Goal: Transaction & Acquisition: Purchase product/service

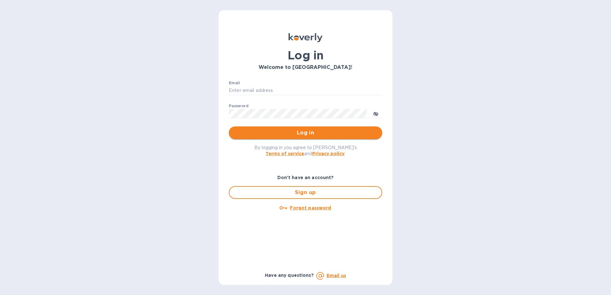
type input "[EMAIL_ADDRESS][DOMAIN_NAME]"
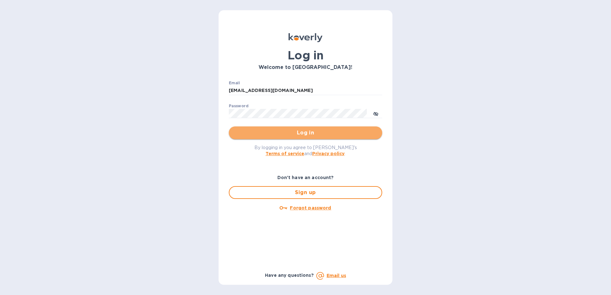
click at [320, 132] on span "Log in" at bounding box center [305, 133] width 143 height 8
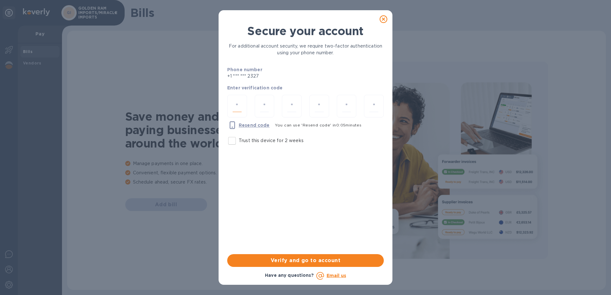
click at [241, 108] on input "number" at bounding box center [237, 106] width 9 height 12
click at [234, 139] on input "Trust this device for 2 weeks" at bounding box center [231, 140] width 13 height 13
checkbox input "true"
click at [237, 106] on input "number" at bounding box center [237, 106] width 9 height 12
type input "4"
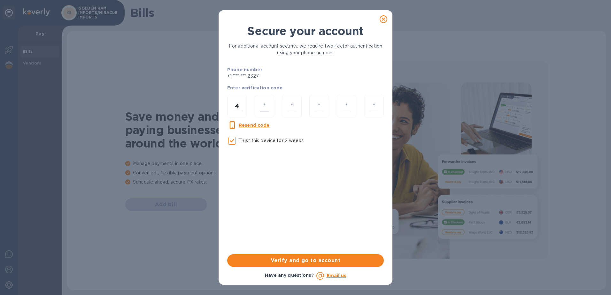
type input "9"
type input "5"
type input "0"
type input "5"
type input "2"
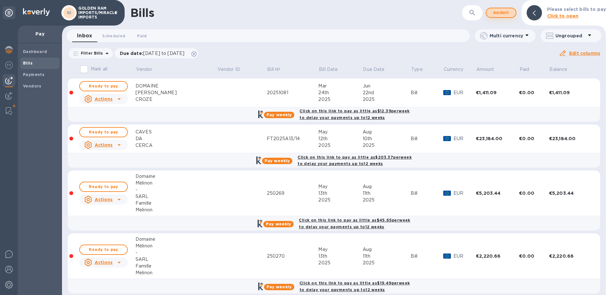
click at [508, 12] on span "Add bill" at bounding box center [501, 13] width 19 height 8
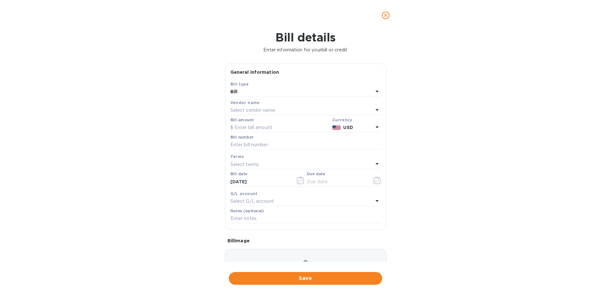
click at [286, 110] on div "Select vendor name" at bounding box center [301, 110] width 143 height 9
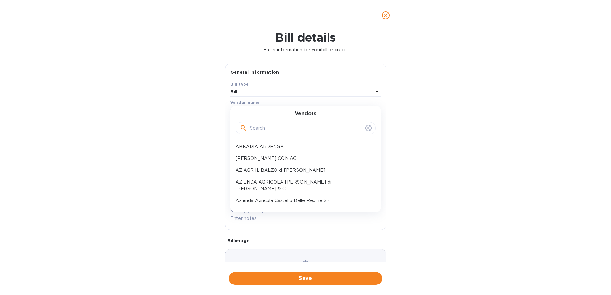
click at [273, 129] on input "text" at bounding box center [306, 129] width 113 height 10
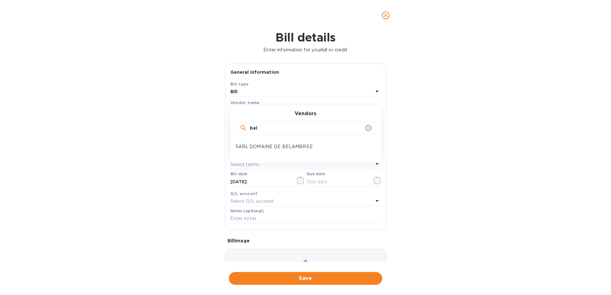
type input "bel"
click button "Save" at bounding box center [0, 0] width 0 height 0
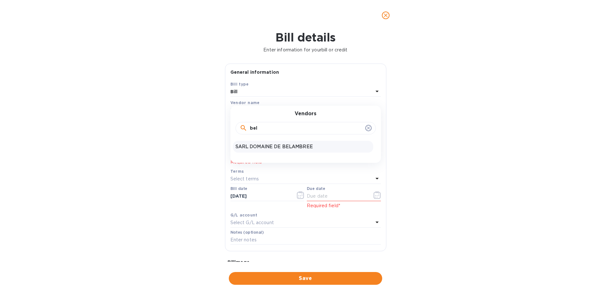
click at [286, 142] on div "SARL DOMAINE DE BELAMBREE" at bounding box center [303, 147] width 140 height 12
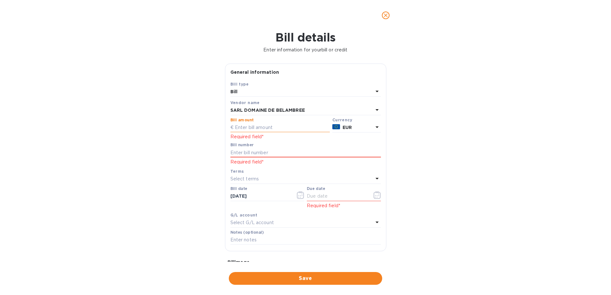
click at [286, 128] on input "text" at bounding box center [279, 128] width 99 height 10
type input "6,736.20"
click at [287, 155] on input "text" at bounding box center [305, 153] width 151 height 10
drag, startPoint x: 251, startPoint y: 152, endPoint x: 224, endPoint y: 152, distance: 27.2
click at [224, 152] on div "General information Save Bill type Bill Vendor name SARL DOMAINE DE BELAMBREE B…" at bounding box center [306, 163] width 168 height 198
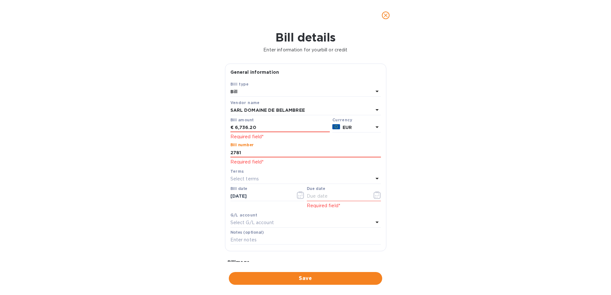
paste input "82"
type input "2821"
click at [298, 197] on icon "button" at bounding box center [300, 195] width 7 height 8
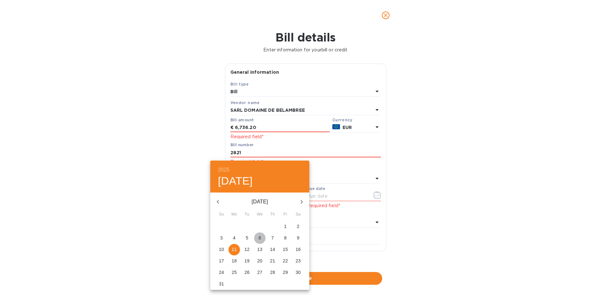
click at [260, 239] on p "6" at bounding box center [260, 238] width 3 height 6
type input "[DATE]"
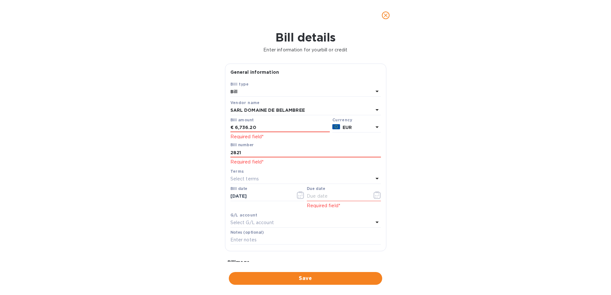
click at [373, 179] on icon at bounding box center [377, 179] width 8 height 8
click at [312, 199] on input "text" at bounding box center [306, 197] width 113 height 10
type input "120"
click at [366, 196] on icon at bounding box center [368, 197] width 5 height 5
click at [382, 189] on div "Save Bill type Bill Vendor name SARL DOMAINE DE BELAMBREE Bill amount € 6,736.2…" at bounding box center [305, 166] width 161 height 170
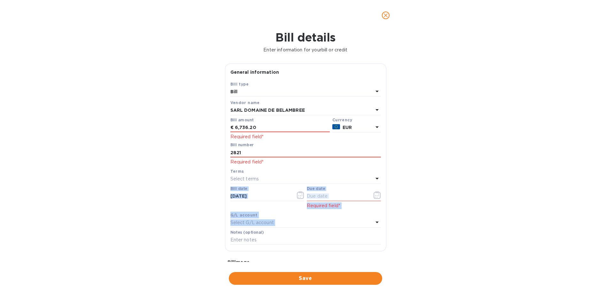
drag, startPoint x: 387, startPoint y: 181, endPoint x: 384, endPoint y: 217, distance: 36.5
click at [386, 220] on div "General information Save Bill type Bill Vendor name SARL DOMAINE DE BELAMBREE B…" at bounding box center [306, 163] width 168 height 198
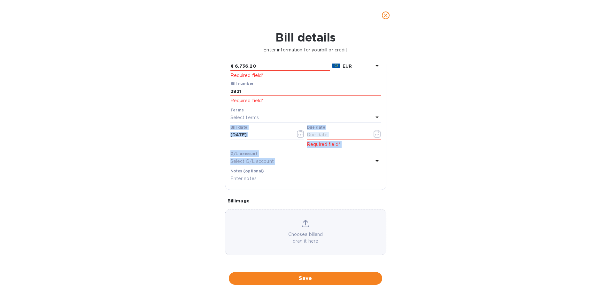
scroll to position [62, 0]
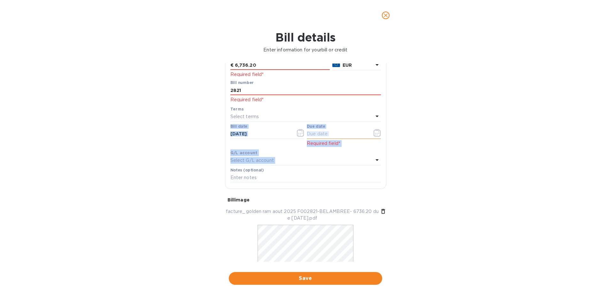
click at [320, 135] on input "text" at bounding box center [337, 134] width 60 height 10
type input "[DATE]"
click at [284, 115] on div "Select terms" at bounding box center [301, 117] width 143 height 9
click at [313, 100] on p "Required field*" at bounding box center [305, 100] width 151 height 7
click at [400, 108] on div "Bill details Enter information for your bill or credit General information Save…" at bounding box center [305, 163] width 611 height 265
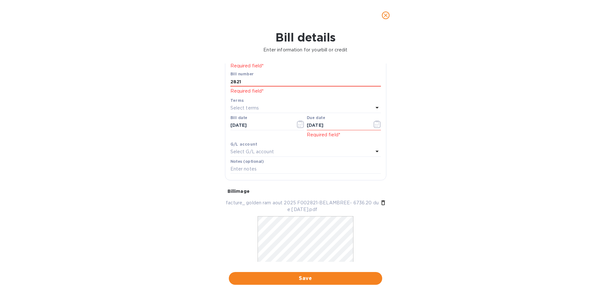
scroll to position [75, 0]
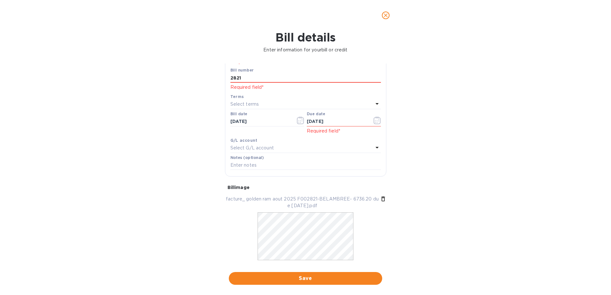
click at [375, 103] on icon at bounding box center [377, 104] width 8 height 8
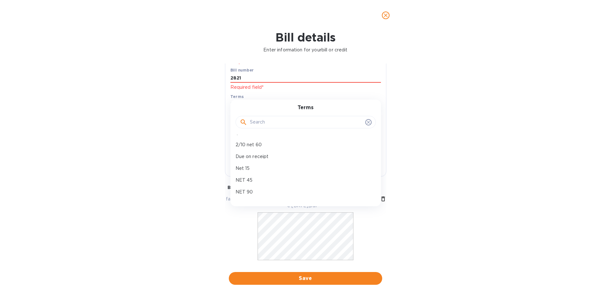
scroll to position [69, 0]
click at [255, 189] on p "Create new" at bounding box center [303, 190] width 135 height 7
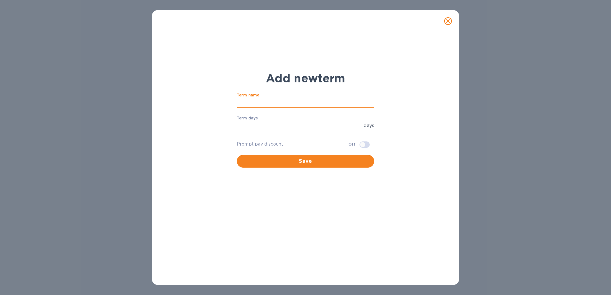
click at [251, 100] on input "text" at bounding box center [305, 103] width 137 height 10
type input "n"
type input "NET 120"
click at [252, 124] on input "number" at bounding box center [299, 126] width 124 height 10
type input "120"
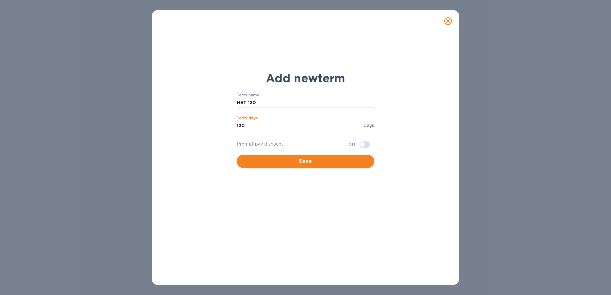
click at [286, 164] on span "Save" at bounding box center [305, 162] width 127 height 8
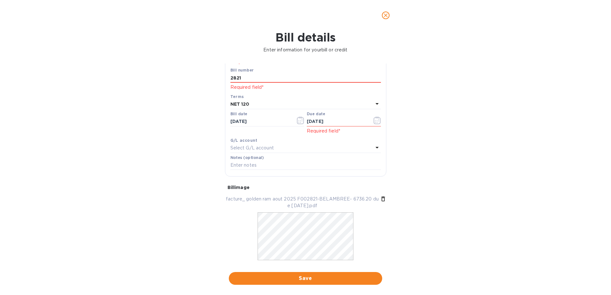
click at [373, 105] on icon at bounding box center [377, 104] width 8 height 8
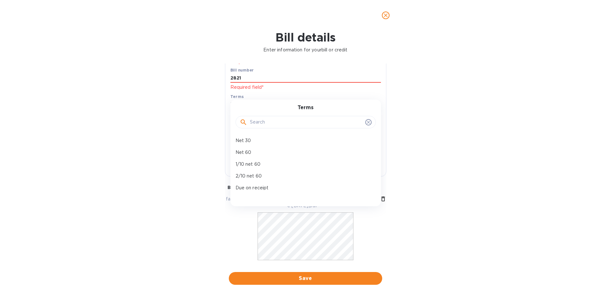
click at [370, 105] on div "Terms" at bounding box center [305, 118] width 135 height 27
click at [252, 167] on p "NET 120" at bounding box center [303, 166] width 135 height 7
type input "[DATE]"
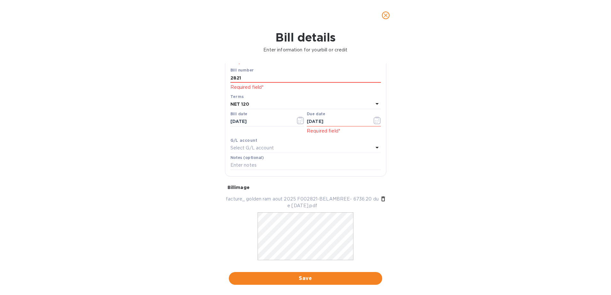
click at [356, 96] on div "Terms" at bounding box center [305, 96] width 151 height 7
click at [319, 97] on div "Terms" at bounding box center [305, 96] width 151 height 7
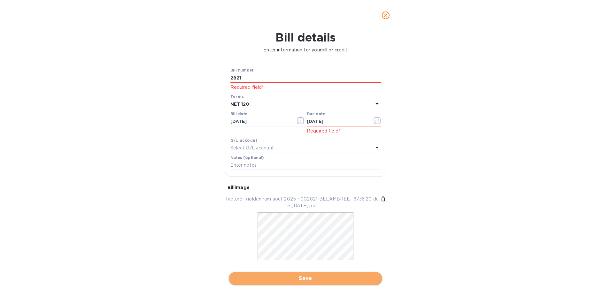
click at [297, 278] on span "Save" at bounding box center [305, 279] width 143 height 8
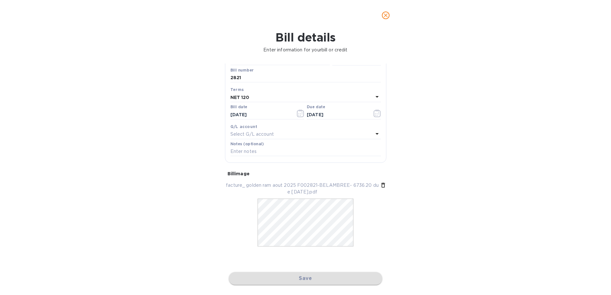
scroll to position [67, 0]
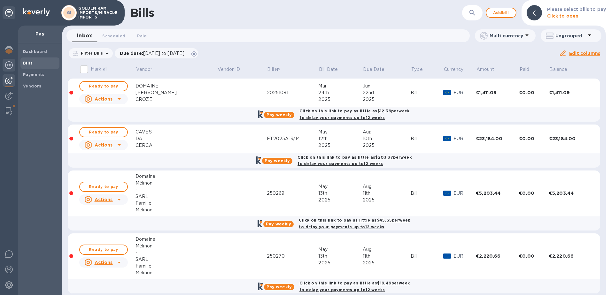
click at [8, 67] on img at bounding box center [9, 65] width 8 height 8
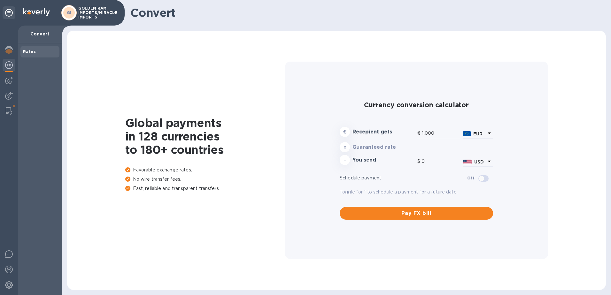
type input "1,169.43"
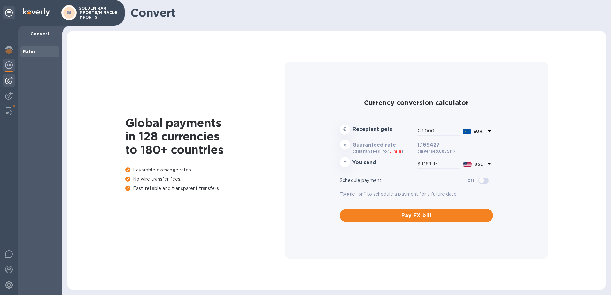
click at [9, 80] on img at bounding box center [9, 81] width 8 height 8
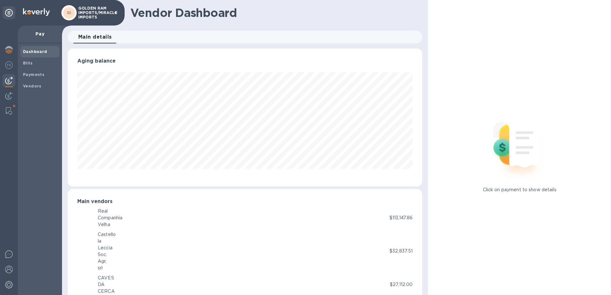
scroll to position [319465, 319251]
click at [24, 65] on b "Bills" at bounding box center [28, 63] width 10 height 5
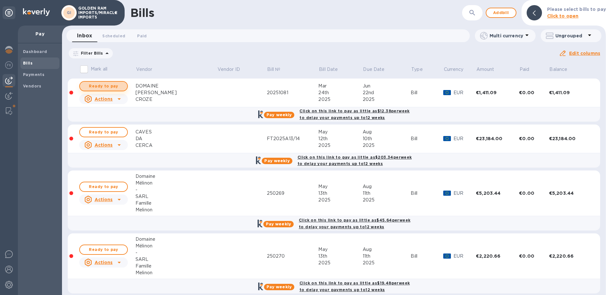
click at [114, 88] on span "Ready to pay" at bounding box center [103, 86] width 37 height 8
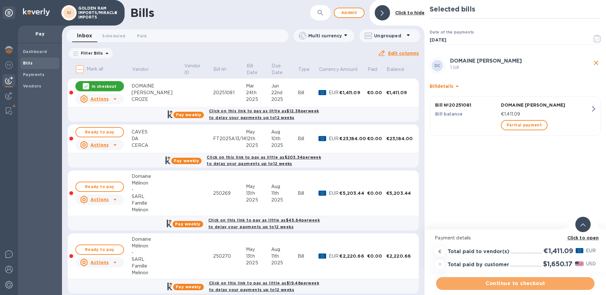
click at [517, 285] on span "Continue to checkout" at bounding box center [515, 284] width 148 height 8
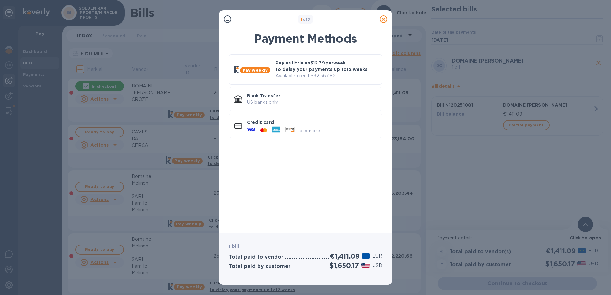
click at [381, 20] on icon at bounding box center [384, 19] width 8 height 8
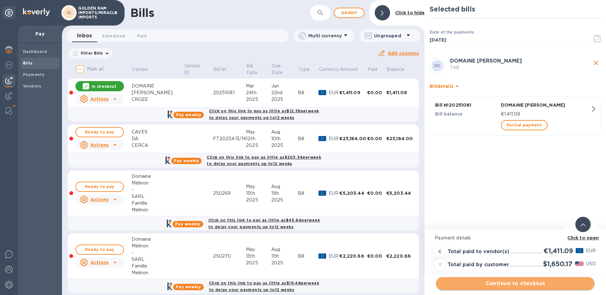
click at [531, 283] on span "Continue to checkout" at bounding box center [515, 284] width 148 height 8
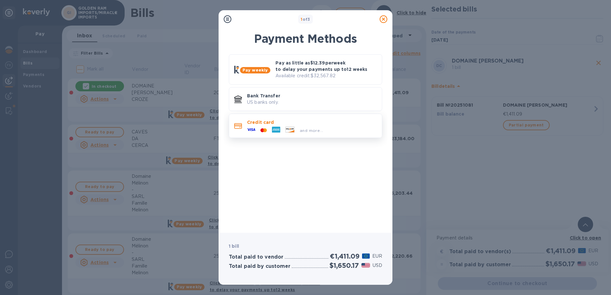
click at [303, 136] on div "Credit card and more..." at bounding box center [305, 126] width 153 height 24
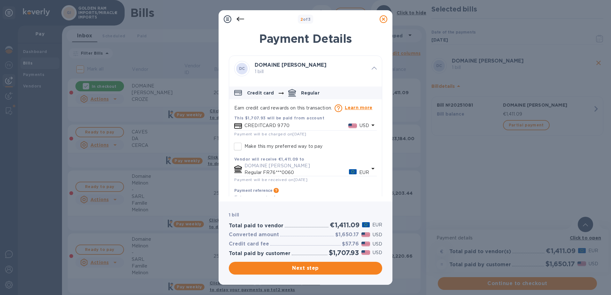
click at [276, 120] on b "This $1,707.93 will be paid from account" at bounding box center [279, 118] width 90 height 5
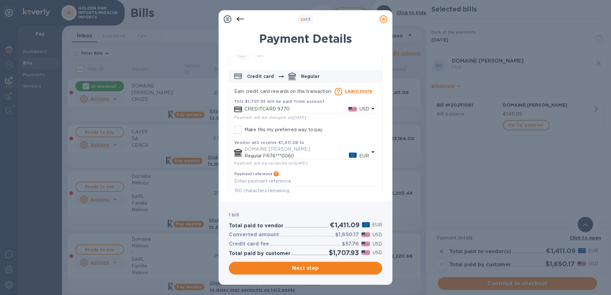
scroll to position [20, 0]
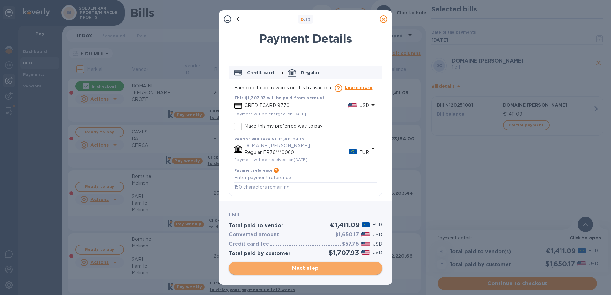
click at [305, 269] on span "Next step" at bounding box center [305, 269] width 143 height 8
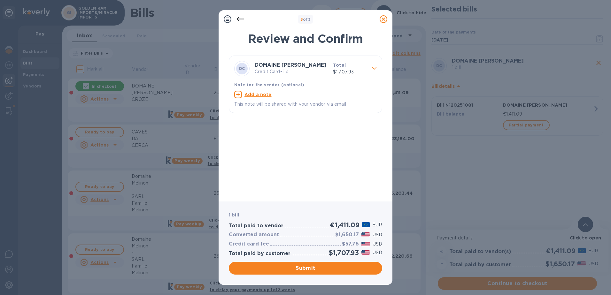
click at [382, 20] on icon at bounding box center [384, 19] width 8 height 8
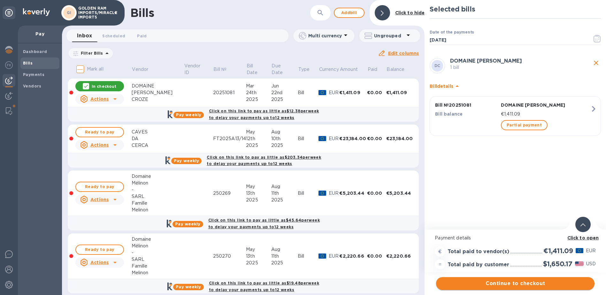
click at [531, 284] on span "Continue to checkout" at bounding box center [515, 284] width 148 height 8
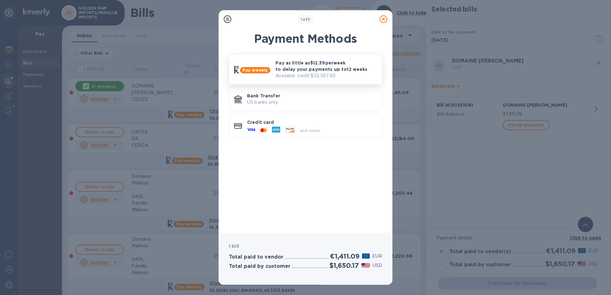
click at [316, 68] on p "Pay as little as $12.39 per week to delay your payments up to 12 weeks" at bounding box center [325, 66] width 101 height 13
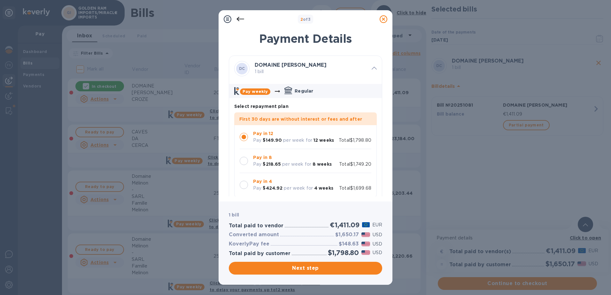
click at [246, 186] on div at bounding box center [244, 185] width 8 height 8
click at [247, 162] on div at bounding box center [244, 161] width 8 height 8
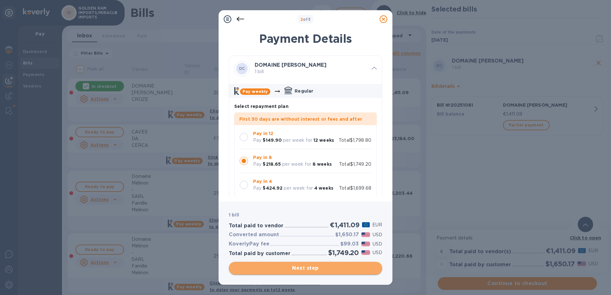
click at [302, 269] on span "Next step" at bounding box center [305, 269] width 143 height 8
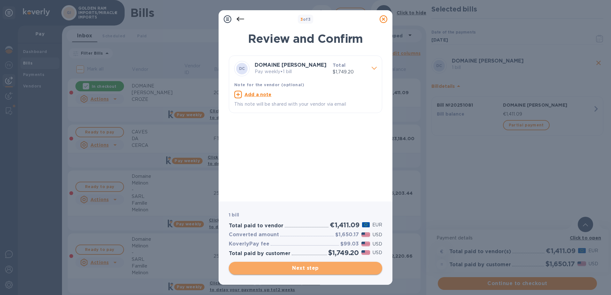
click at [302, 269] on span "Next step" at bounding box center [305, 269] width 143 height 8
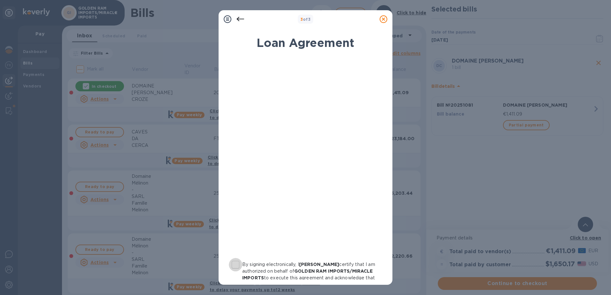
click at [237, 266] on input "By signing electronically, I [PERSON_NAME] certify that I am authorized on beha…" at bounding box center [235, 264] width 13 height 13
checkbox input "true"
drag, startPoint x: 387, startPoint y: 138, endPoint x: 391, endPoint y: 221, distance: 83.2
click at [391, 221] on div "Loan Agreement By signing electronically, I [PERSON_NAME] certify that I am aut…" at bounding box center [306, 154] width 174 height 261
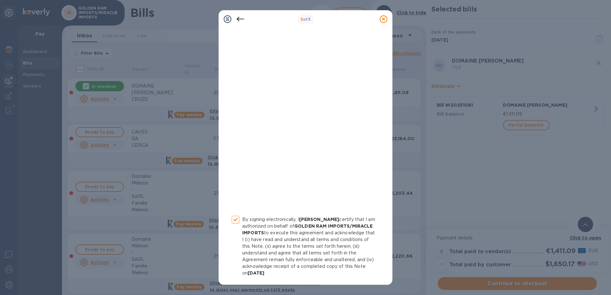
scroll to position [69, 0]
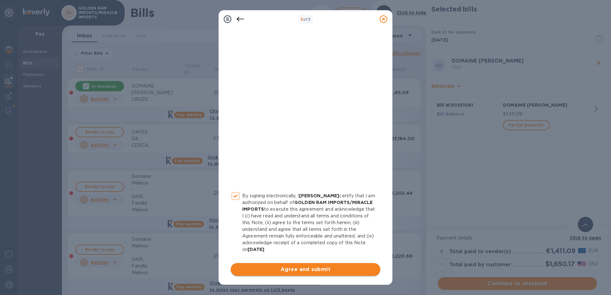
click at [299, 270] on span "Agree and submit" at bounding box center [305, 270] width 139 height 8
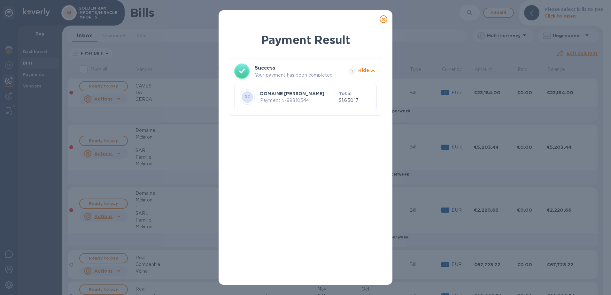
click at [385, 19] on icon at bounding box center [384, 19] width 8 height 8
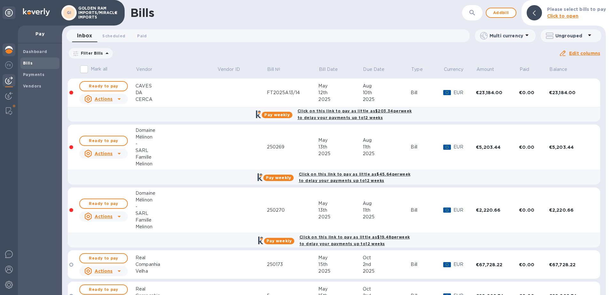
click at [11, 48] on img at bounding box center [9, 50] width 8 height 8
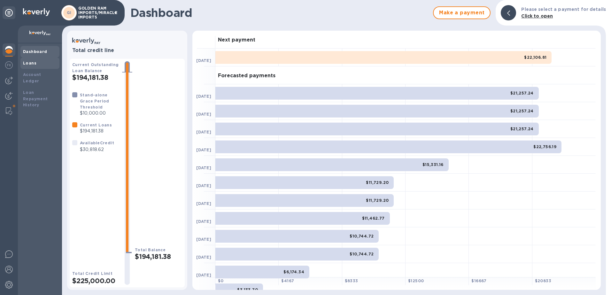
click at [34, 61] on b "Loans" at bounding box center [29, 63] width 13 height 5
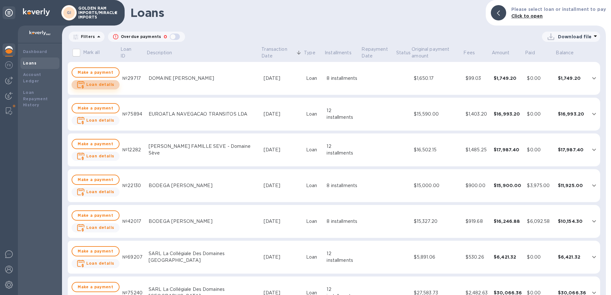
click at [103, 83] on b "Loan details" at bounding box center [100, 84] width 28 height 5
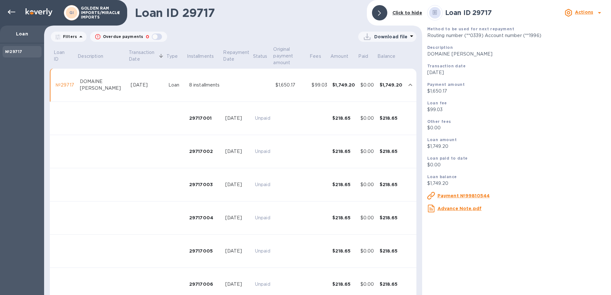
click at [461, 198] on u "Payment №99810544" at bounding box center [464, 195] width 52 height 5
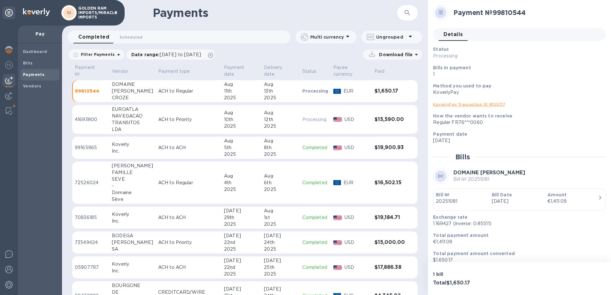
click at [92, 89] on p "99810544" at bounding box center [91, 91] width 32 height 6
click at [26, 53] on b "Dashboard" at bounding box center [35, 51] width 24 height 5
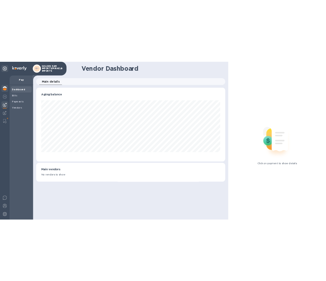
scroll to position [319465, 319251]
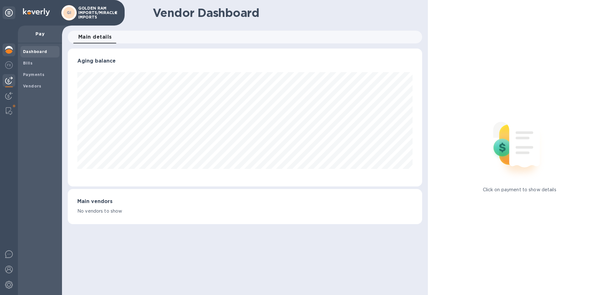
click at [8, 50] on img at bounding box center [9, 50] width 8 height 8
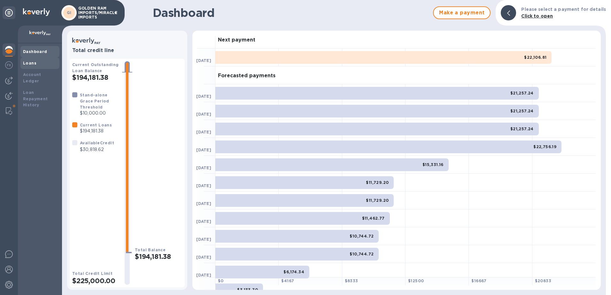
click at [26, 61] on b "Loans" at bounding box center [29, 63] width 13 height 5
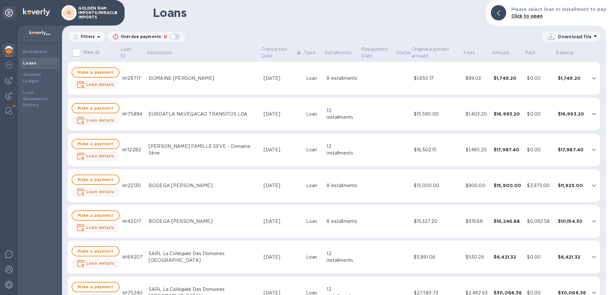
click at [591, 76] on icon "expand row" at bounding box center [594, 78] width 8 height 8
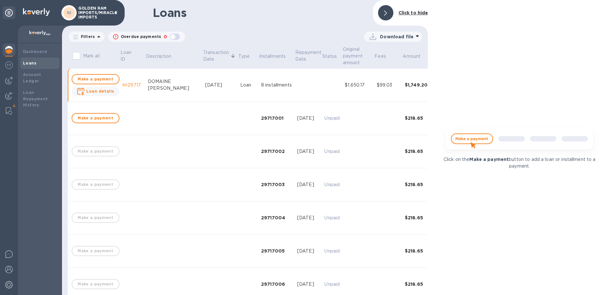
click at [132, 69] on td "№29717" at bounding box center [133, 85] width 26 height 33
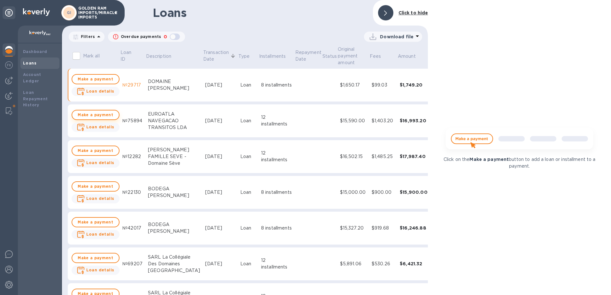
click at [105, 114] on span "Make a payment" at bounding box center [95, 115] width 36 height 8
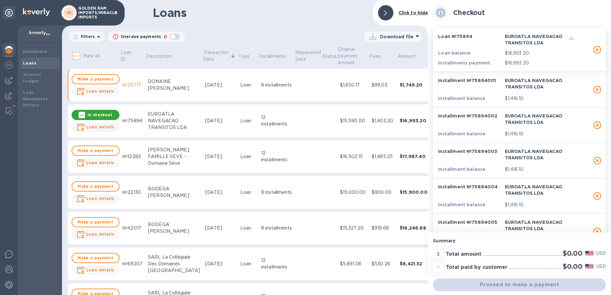
click at [105, 114] on p "In checkout" at bounding box center [100, 114] width 25 height 5
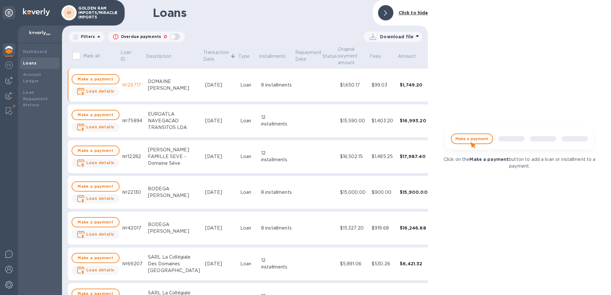
click at [167, 117] on div "EUROATLA NAVEGACAO TRANSITOS LDA" at bounding box center [174, 121] width 52 height 20
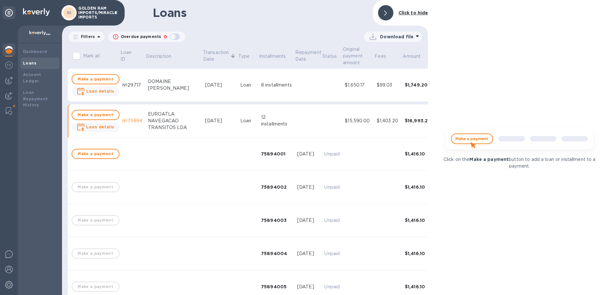
click at [160, 82] on div "DOMAINE [PERSON_NAME]" at bounding box center [174, 84] width 52 height 13
